Goal: Find specific page/section: Find specific page/section

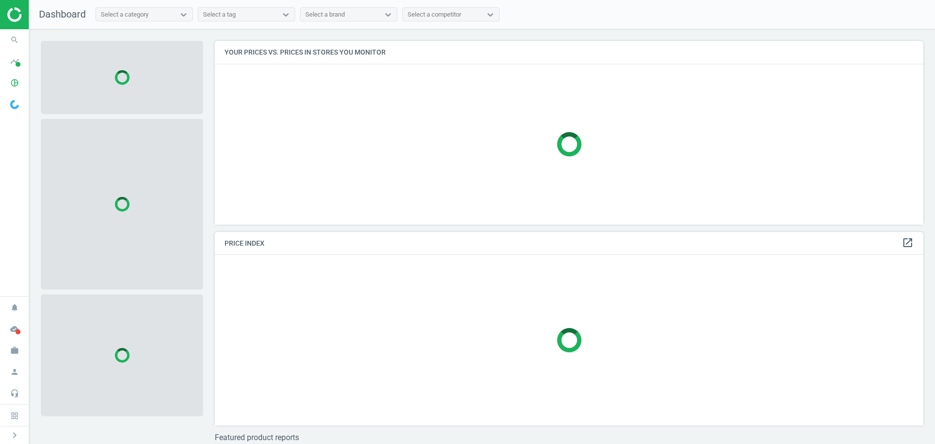
scroll to position [198, 716]
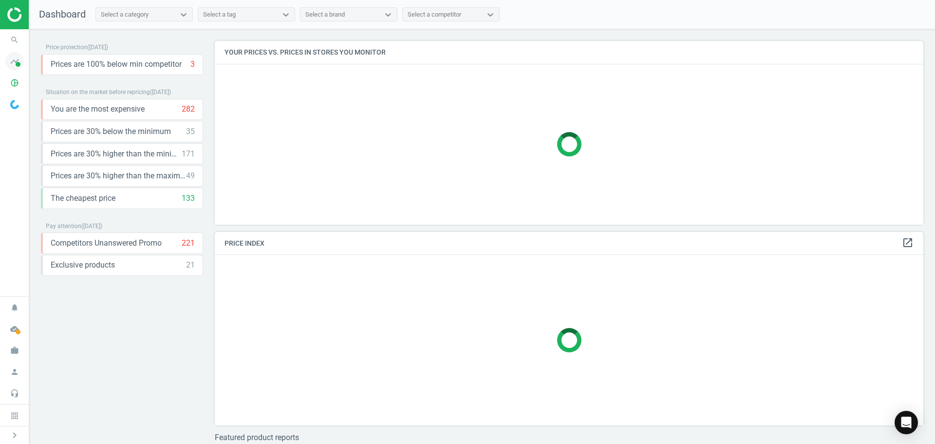
click at [15, 65] on icon "timeline" at bounding box center [14, 61] width 19 height 19
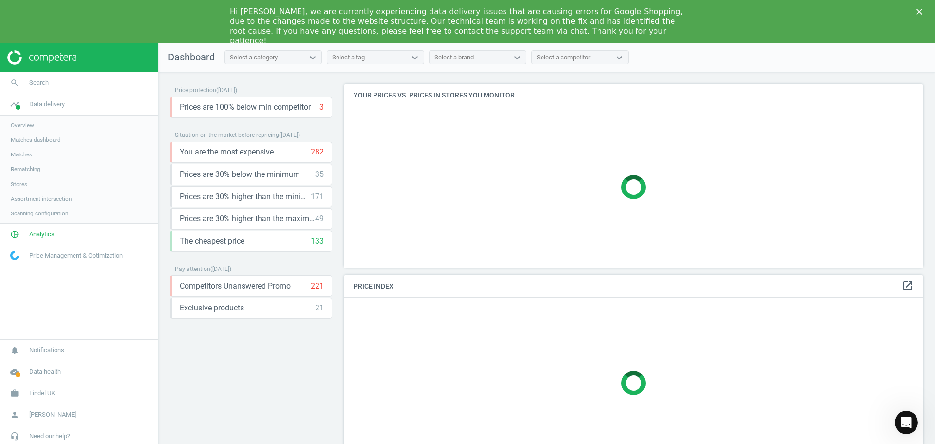
scroll to position [208, 587]
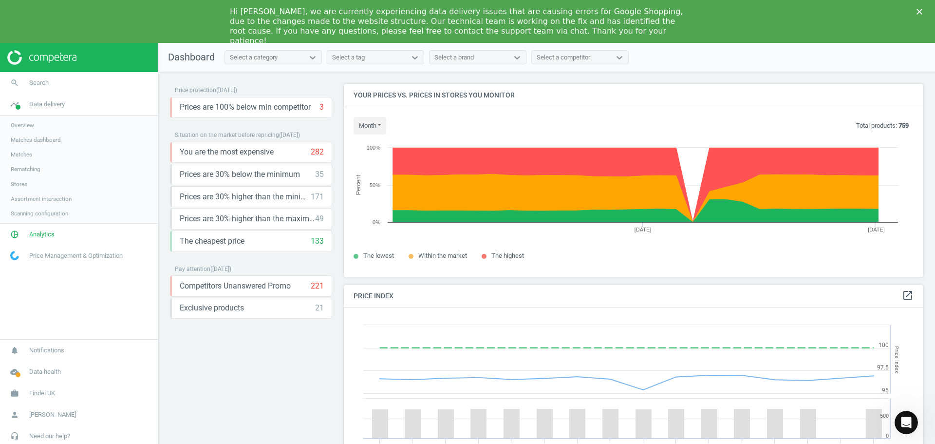
click at [25, 155] on span "Matches" at bounding box center [21, 154] width 21 height 8
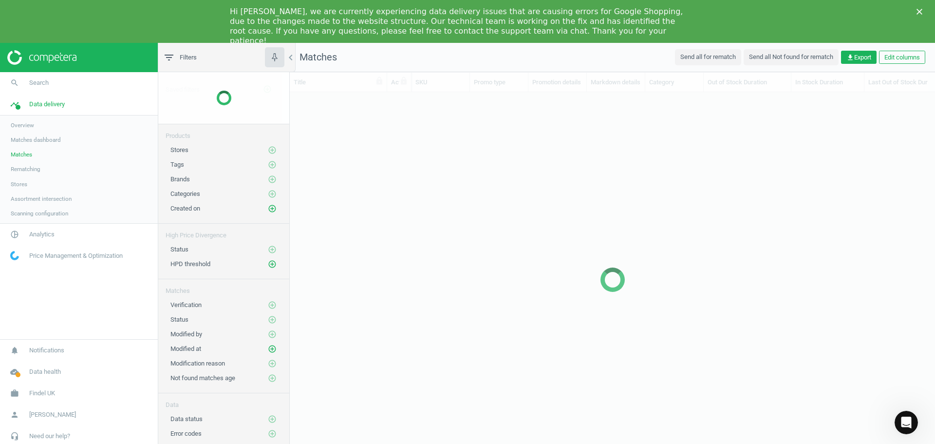
scroll to position [361, 638]
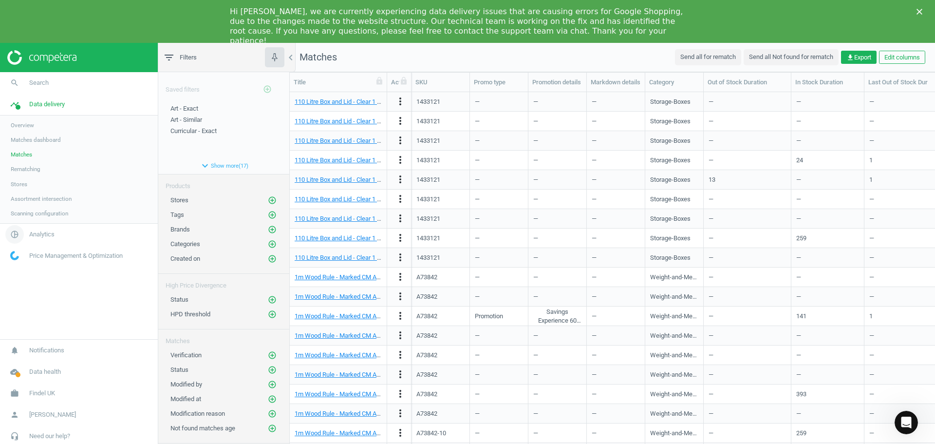
click at [16, 235] on icon "pie_chart_outlined" at bounding box center [14, 234] width 19 height 19
click at [33, 165] on link "Products" at bounding box center [79, 161] width 158 height 15
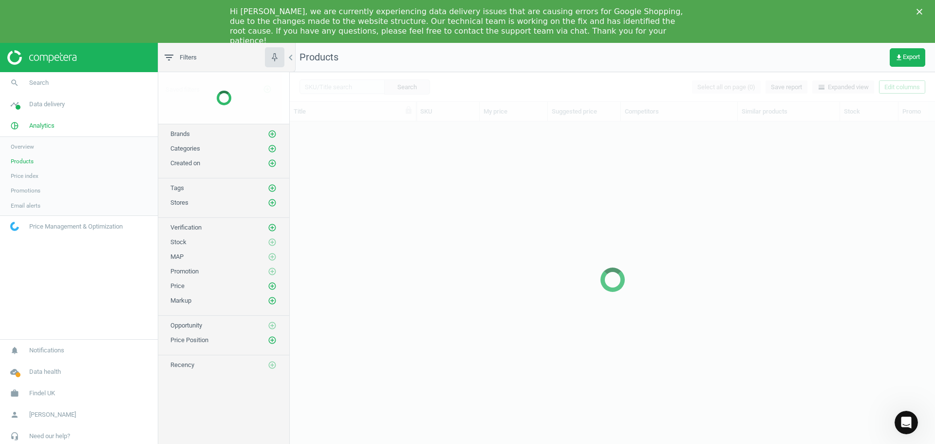
scroll to position [332, 638]
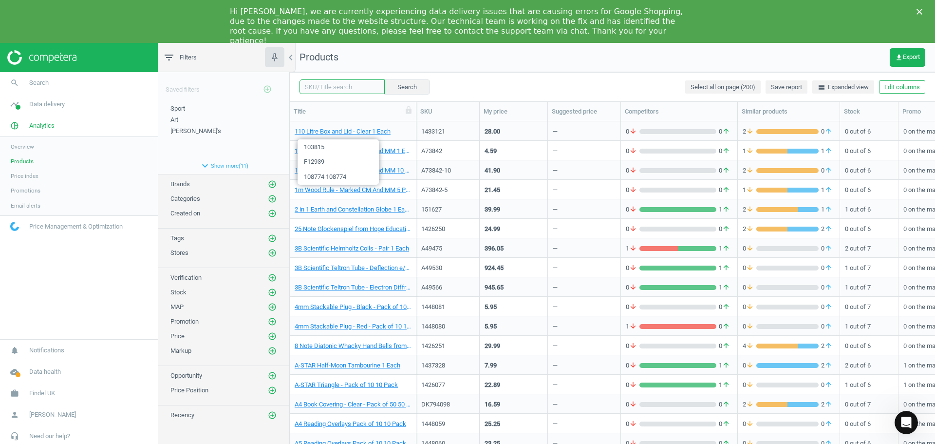
click at [328, 90] on input "text" at bounding box center [342, 86] width 85 height 15
paste input "1444664"
type input "1444664"
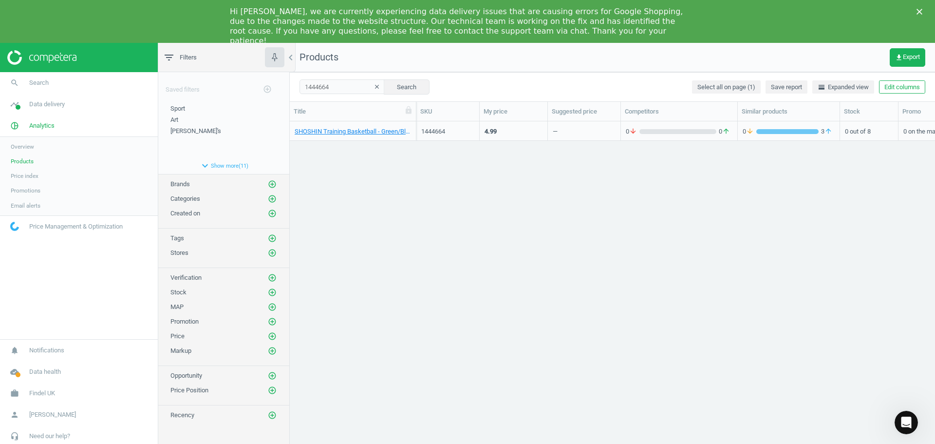
click at [917, 10] on icon "Close" at bounding box center [920, 12] width 6 height 6
